Goal: Task Accomplishment & Management: Manage account settings

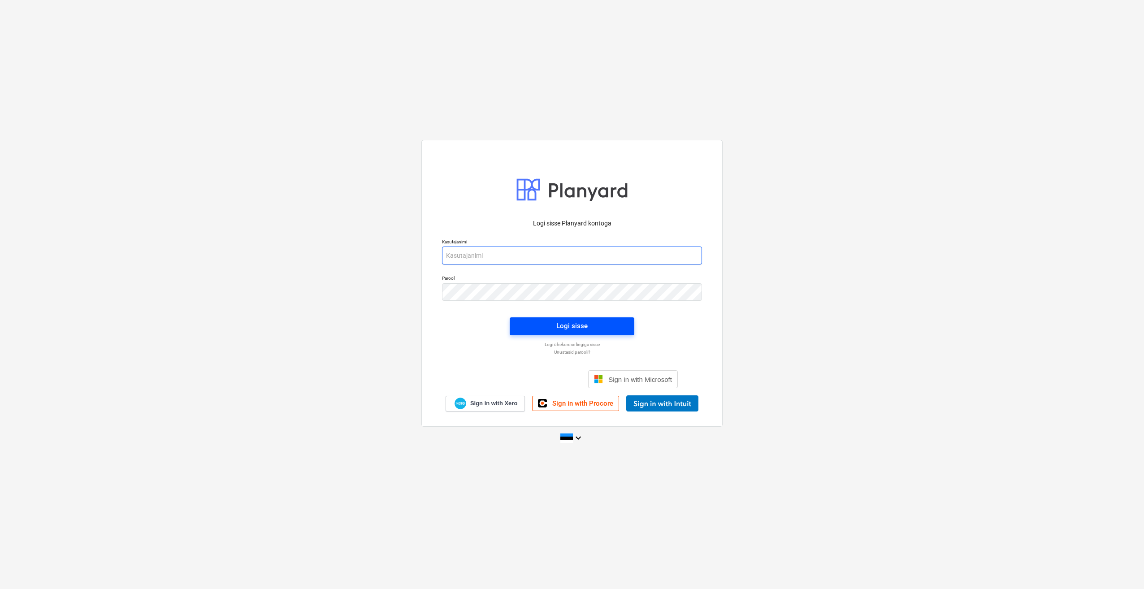
type input "artur@thornhouses.com"
click at [541, 325] on span "Logi sisse" at bounding box center [572, 326] width 103 height 12
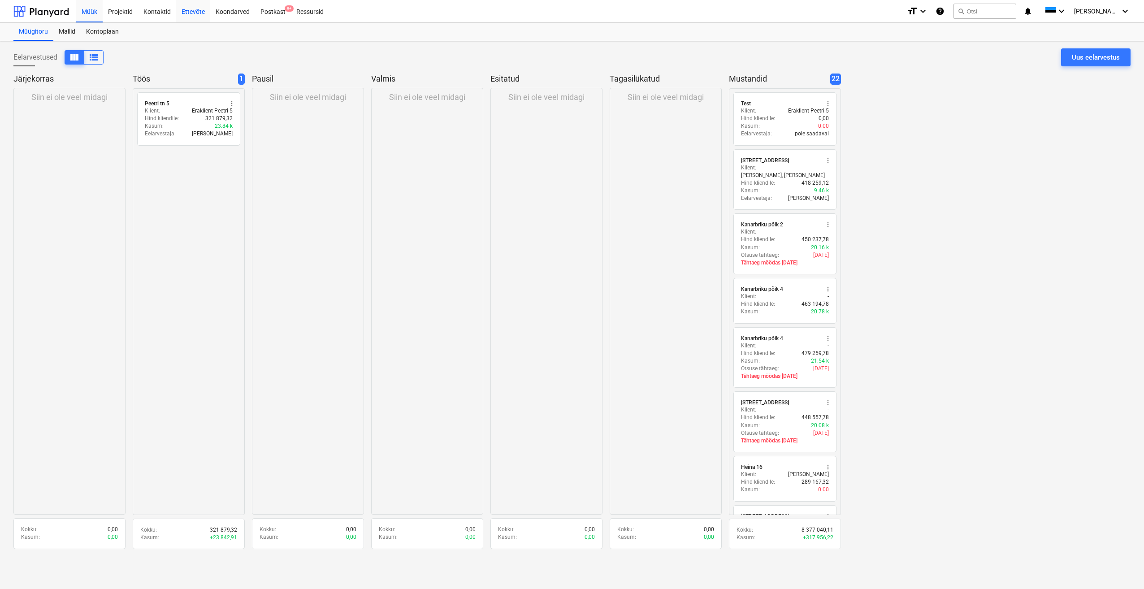
drag, startPoint x: 199, startPoint y: 13, endPoint x: 195, endPoint y: 20, distance: 8.2
click at [199, 13] on div "Ettevõte" at bounding box center [193, 11] width 34 height 23
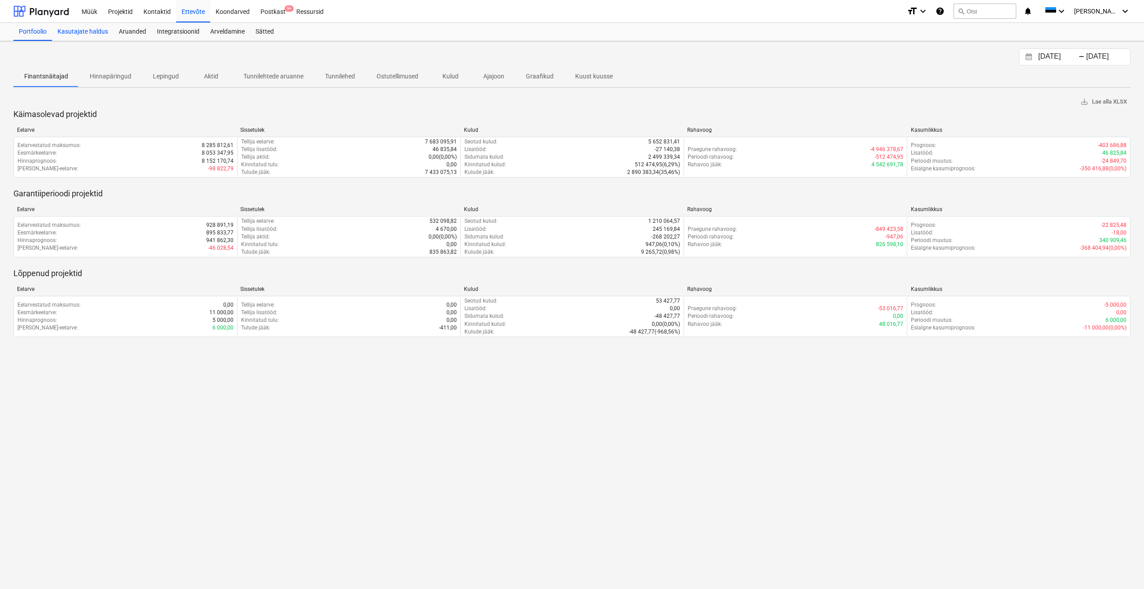
click at [90, 31] on div "Kasutajate haldus" at bounding box center [82, 32] width 61 height 18
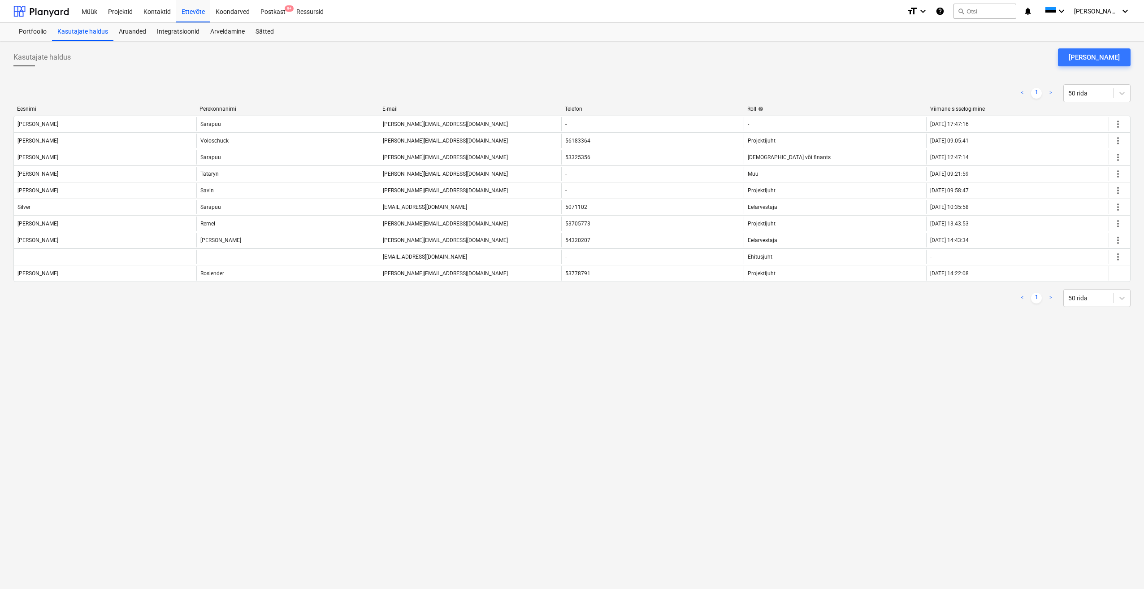
click at [261, 366] on div "Kasutajate haldus Lisa kasutaja < 1 > 50 rida Eesnimi Perekonnanimi E-mail Tele…" at bounding box center [572, 315] width 1144 height 548
click at [235, 60] on div "Kasutajate haldus Lisa kasutaja" at bounding box center [571, 60] width 1117 height 25
click at [137, 33] on div "Aruanded" at bounding box center [132, 32] width 38 height 18
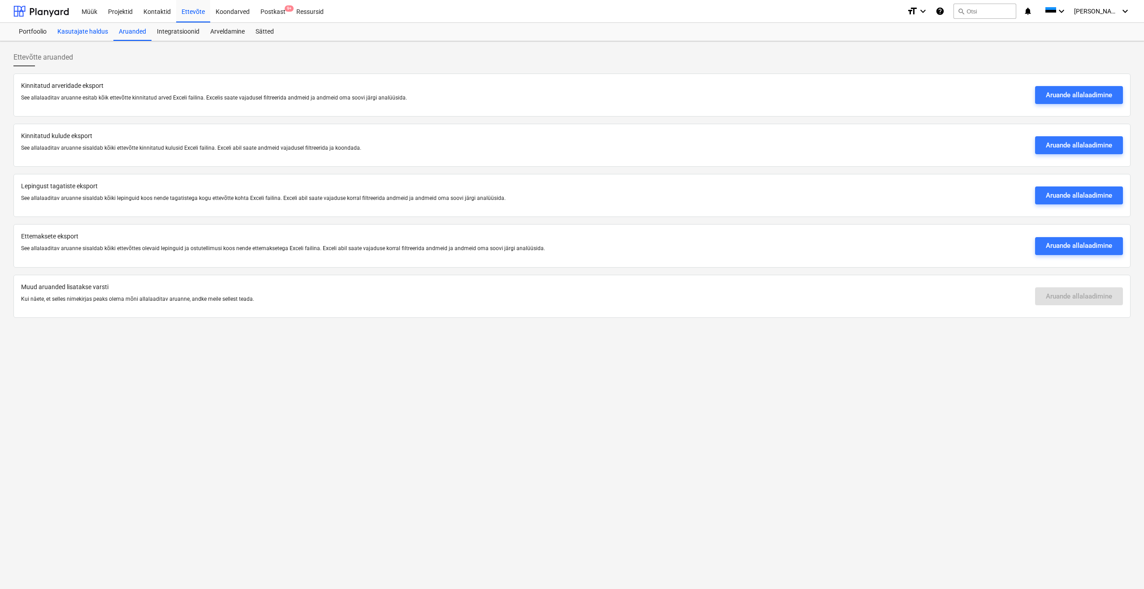
click at [78, 27] on div "Kasutajate haldus" at bounding box center [82, 32] width 61 height 18
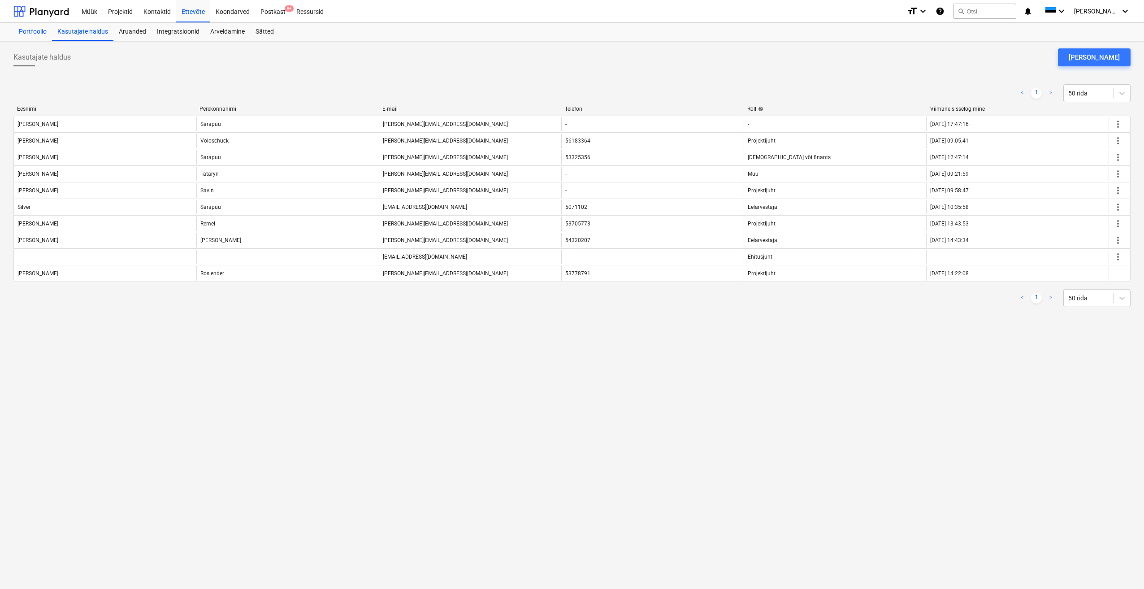
click at [41, 33] on div "Portfoolio" at bounding box center [32, 32] width 39 height 18
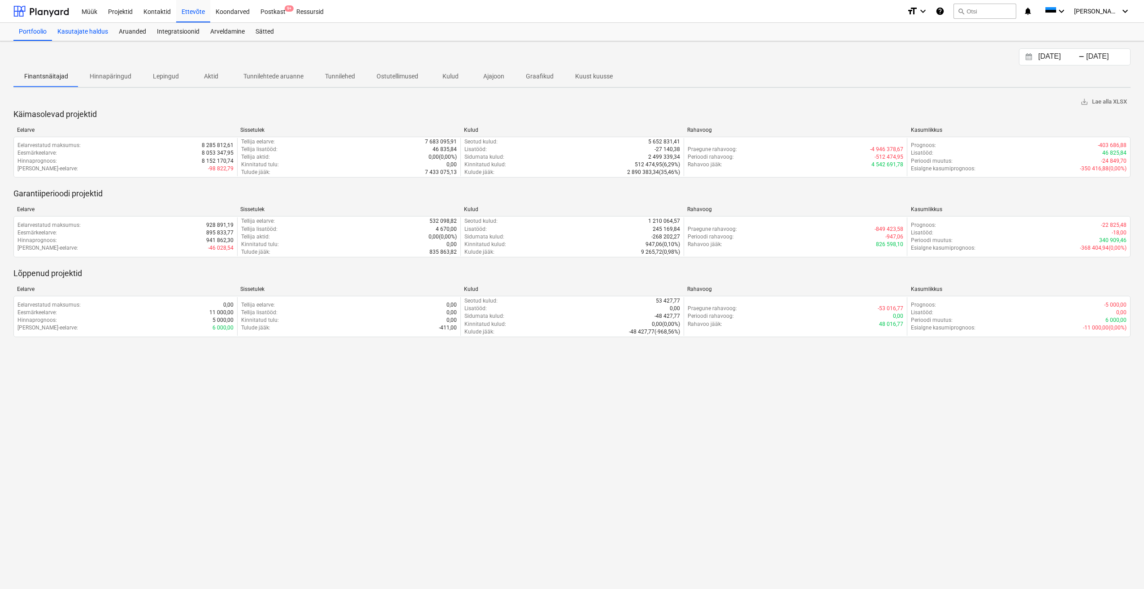
click at [74, 31] on div "Kasutajate haldus" at bounding box center [82, 32] width 61 height 18
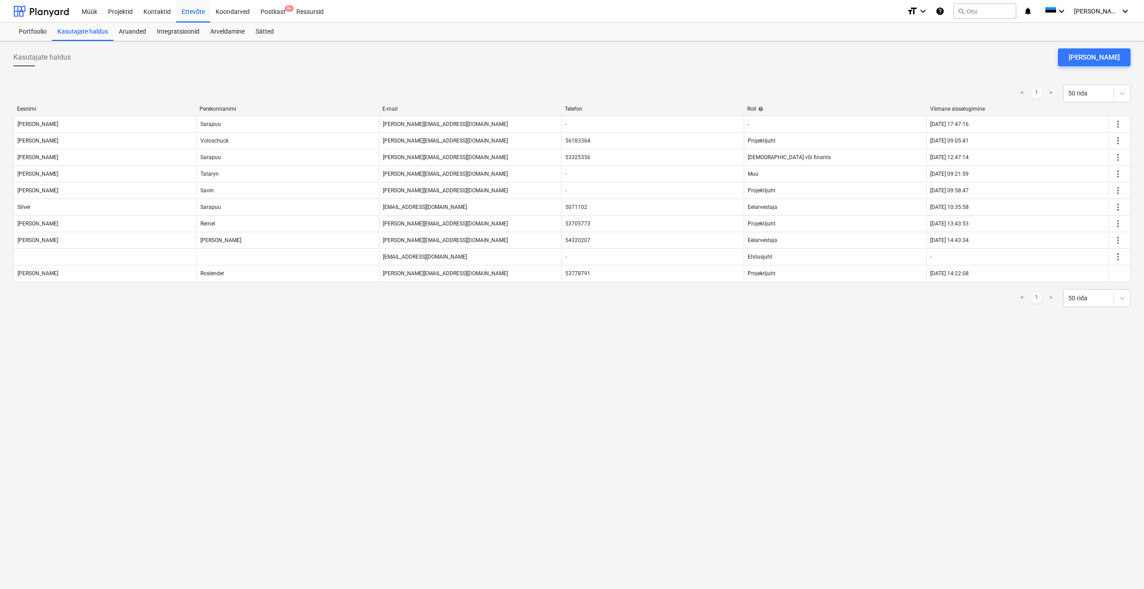
click at [690, 482] on div "Kasutajate haldus Lisa kasutaja < 1 > 50 rida Eesnimi Perekonnanimi E-mail Tele…" at bounding box center [572, 315] width 1144 height 548
